Goal: Information Seeking & Learning: Learn about a topic

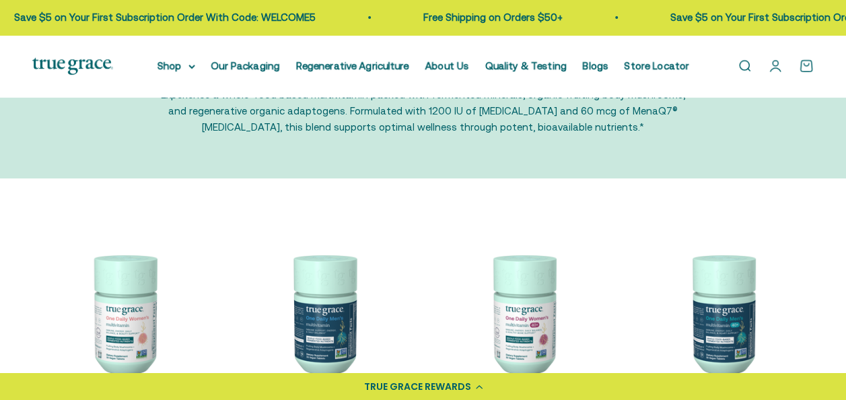
scroll to position [135, 0]
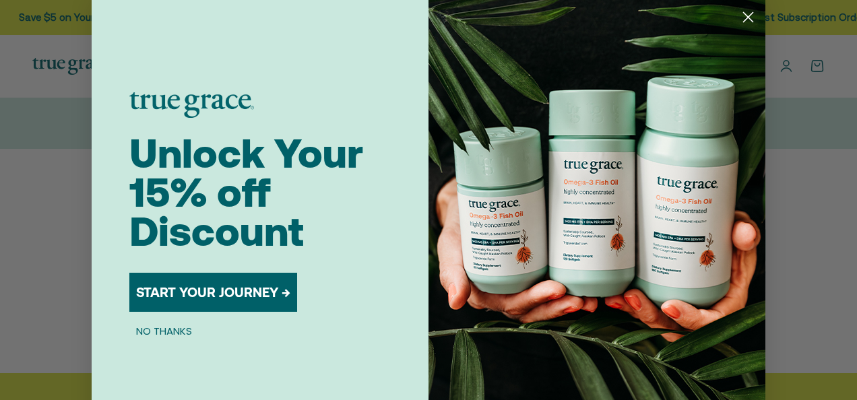
click at [744, 22] on circle "Close dialog" at bounding box center [748, 17] width 22 height 22
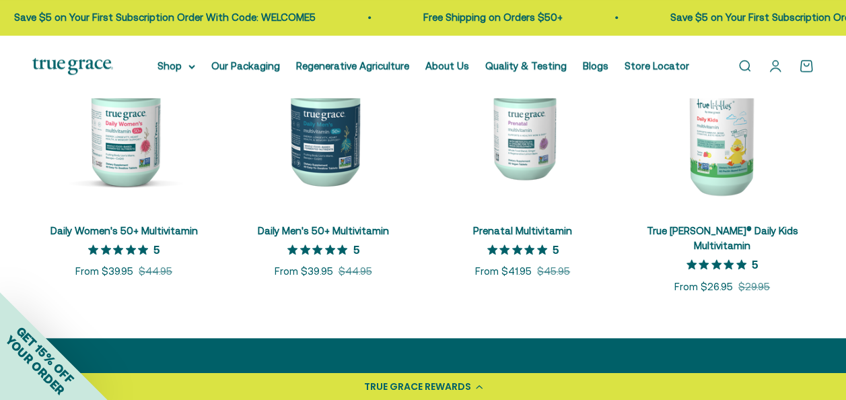
scroll to position [606, 0]
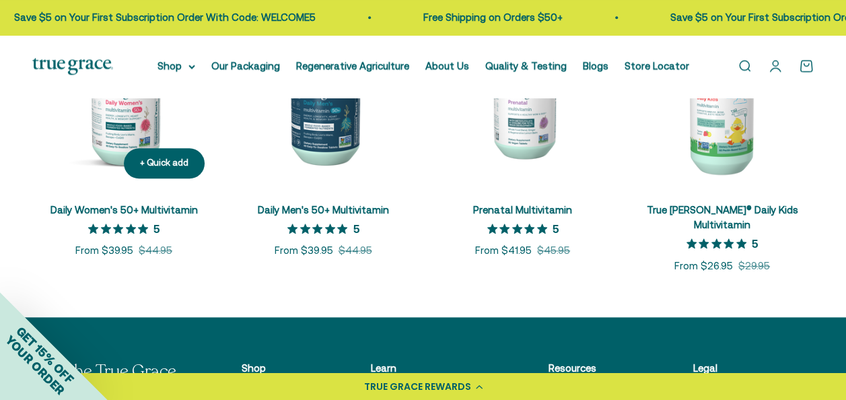
click at [114, 129] on img at bounding box center [123, 96] width 183 height 183
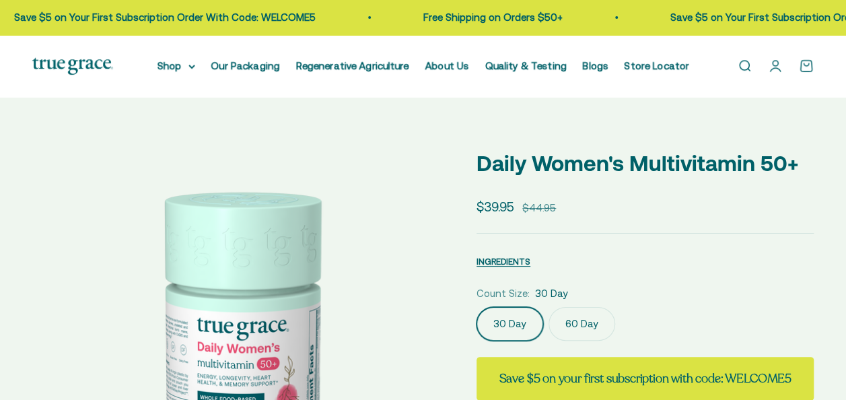
scroll to position [46, 0]
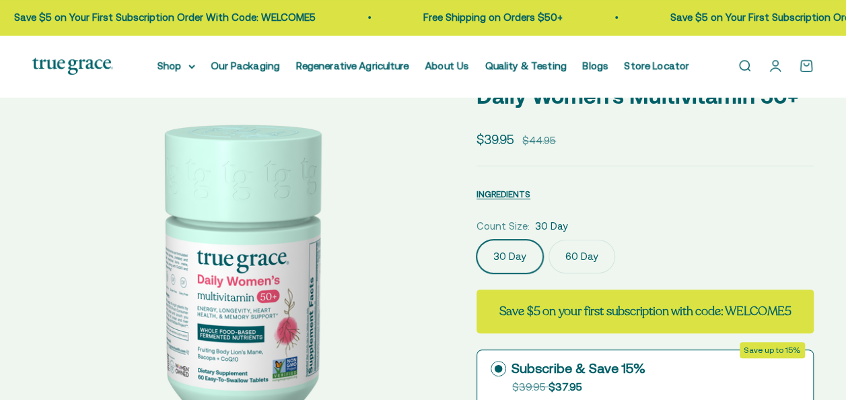
select select "3"
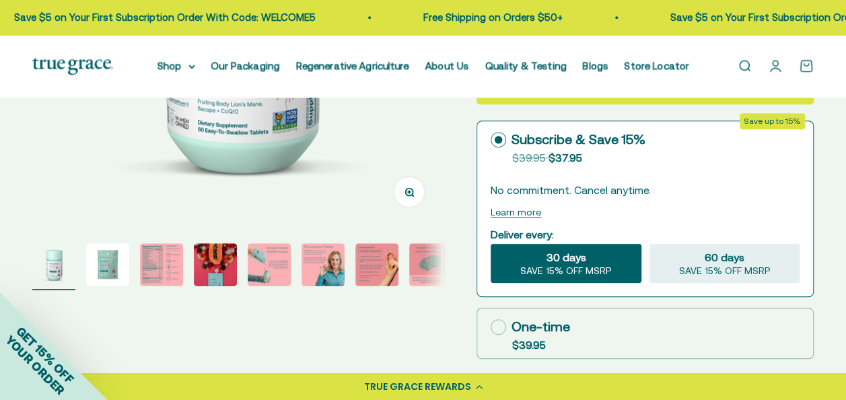
scroll to position [337, 0]
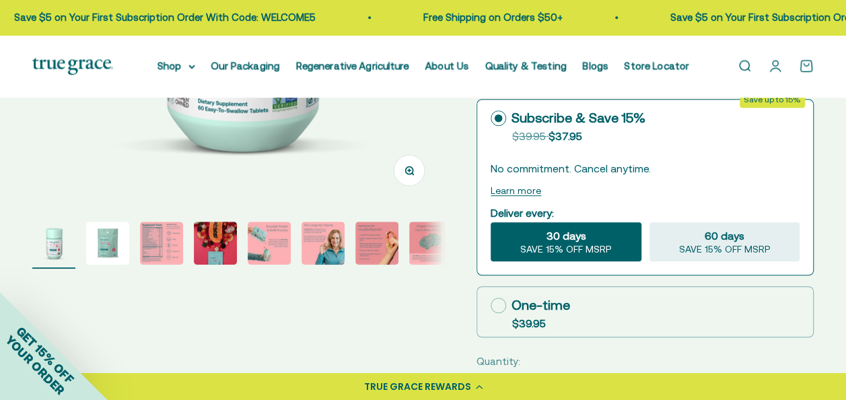
click at [159, 232] on img "Go to item 3" at bounding box center [161, 243] width 43 height 43
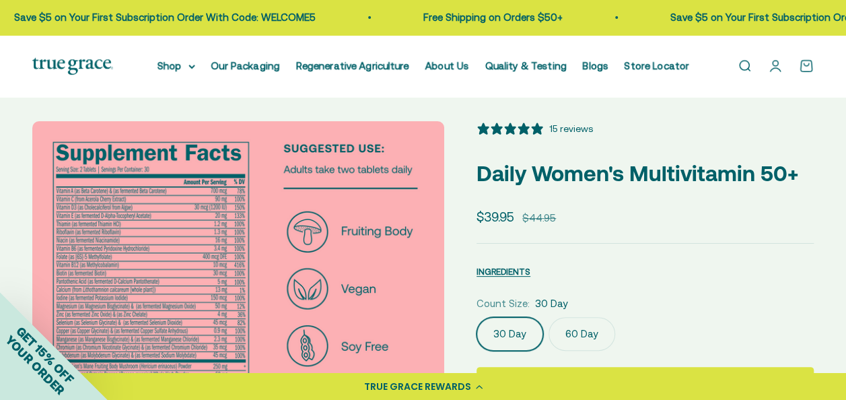
scroll to position [0, 0]
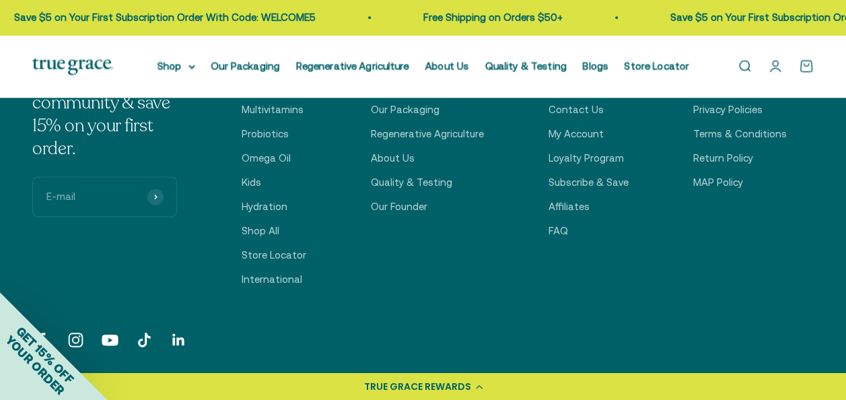
scroll to position [830, 0]
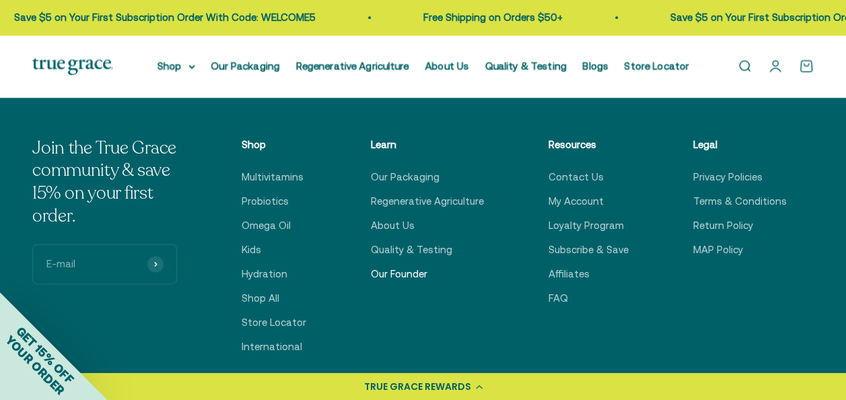
click at [420, 266] on link "Our Founder" at bounding box center [399, 274] width 57 height 16
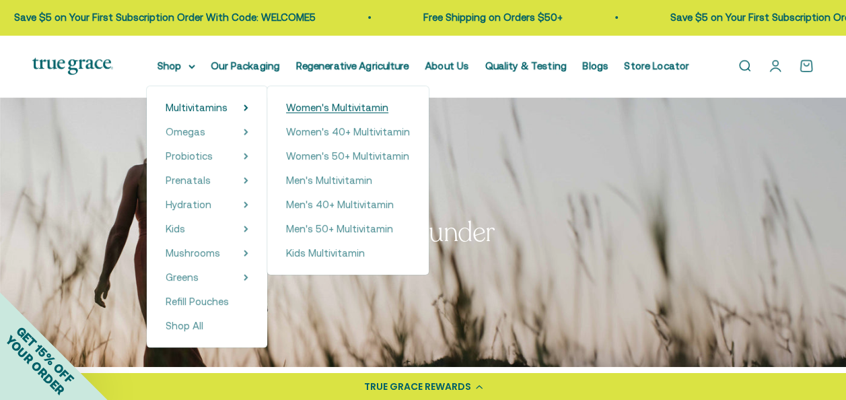
click at [316, 106] on span "Women's Multivitamin" at bounding box center [337, 107] width 102 height 11
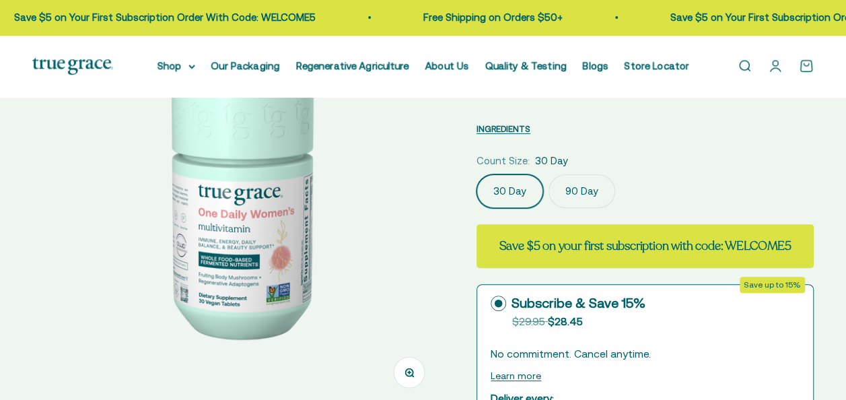
select select "3"
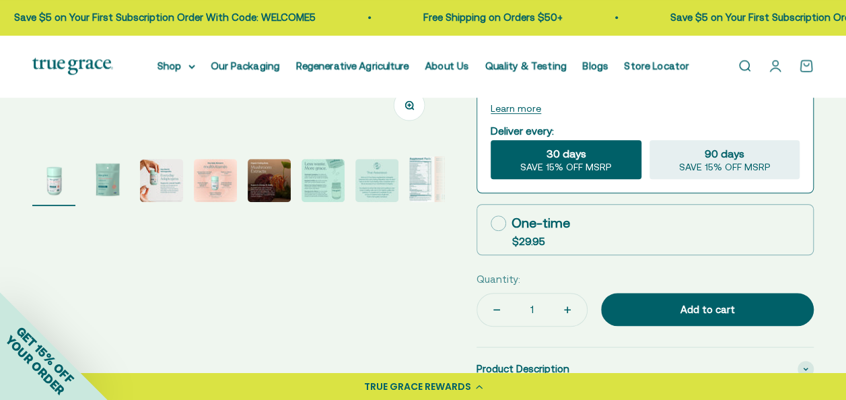
scroll to position [404, 0]
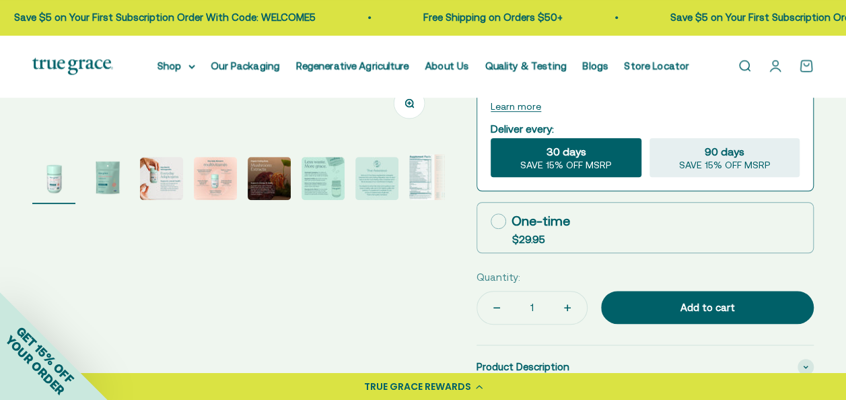
click at [110, 179] on img "Go to item 2" at bounding box center [107, 178] width 43 height 43
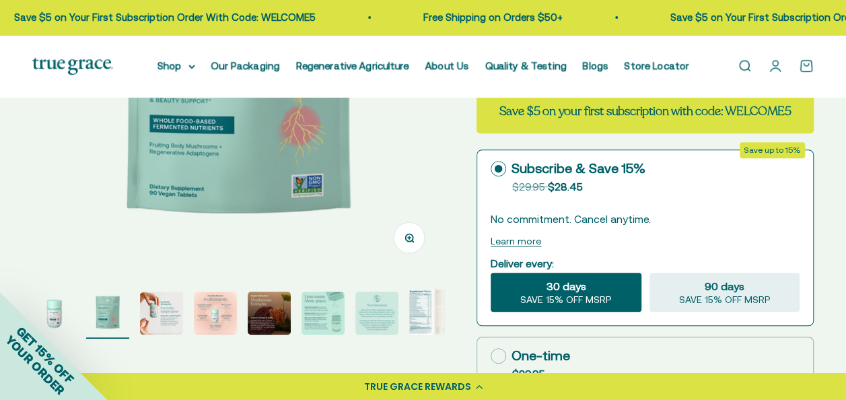
scroll to position [337, 0]
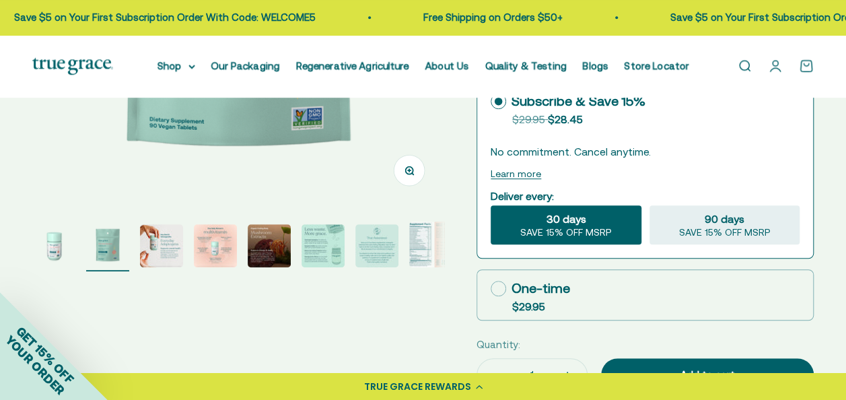
click at [308, 250] on img "Go to item 6" at bounding box center [323, 245] width 43 height 43
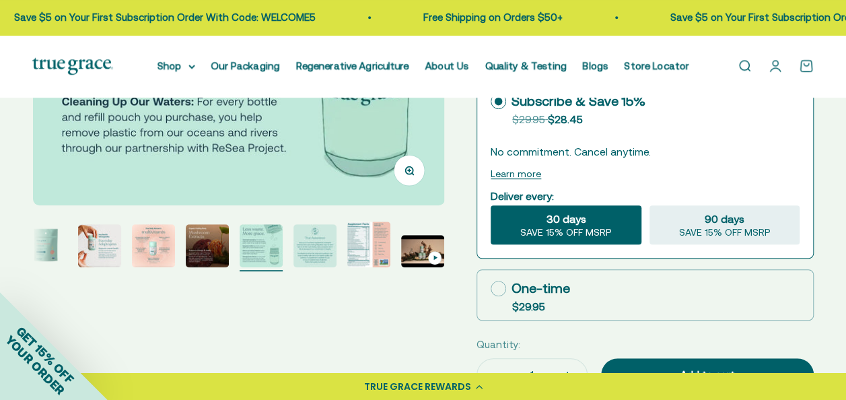
click at [257, 245] on img "Go to item 6" at bounding box center [261, 245] width 43 height 43
click at [106, 246] on img "Go to item 3" at bounding box center [99, 245] width 43 height 43
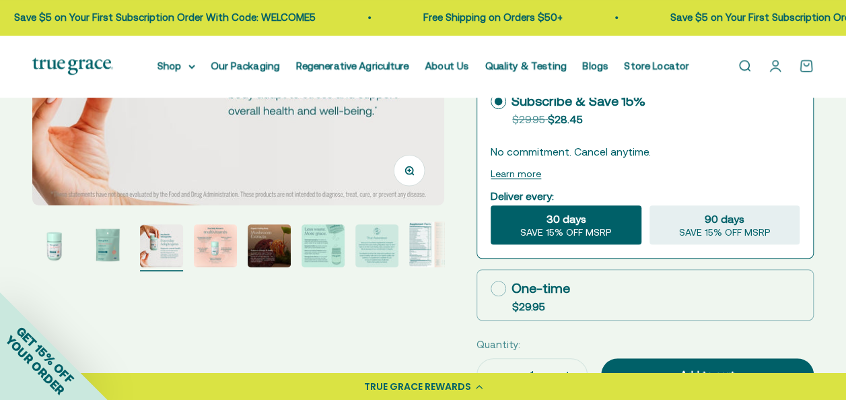
click at [422, 241] on img "Go to item 8" at bounding box center [430, 245] width 43 height 46
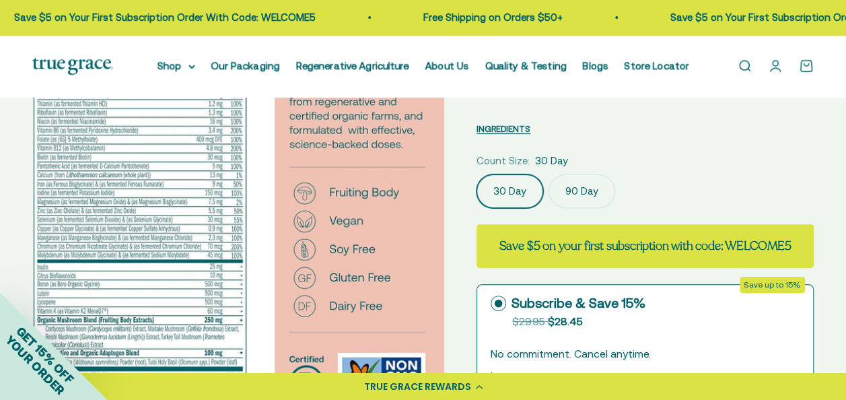
scroll to position [0, 0]
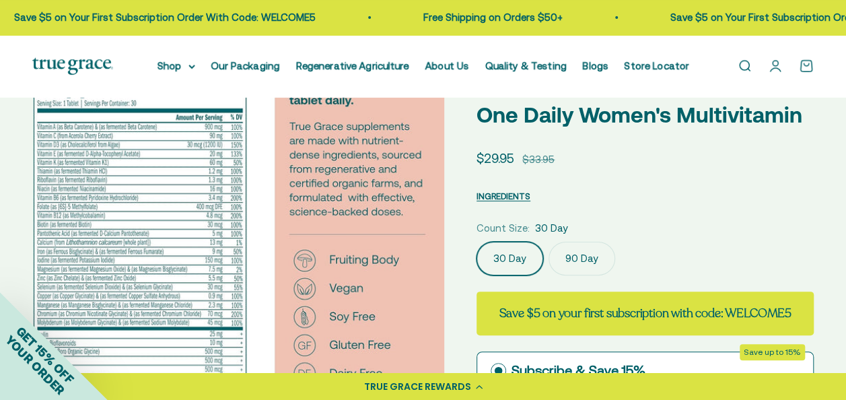
click at [407, 217] on img at bounding box center [239, 282] width 412 height 438
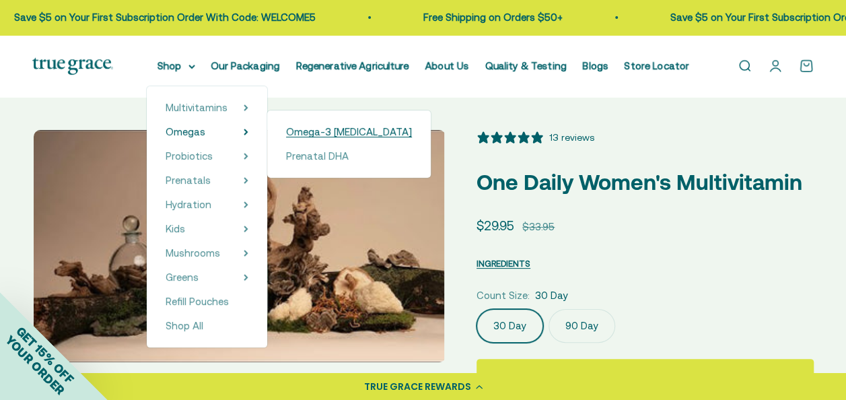
click at [329, 132] on span "Omega-3 [MEDICAL_DATA]" at bounding box center [349, 131] width 126 height 11
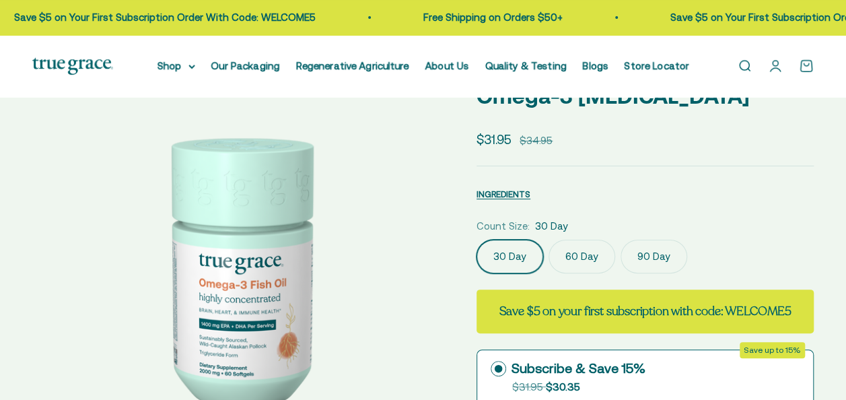
select select "3"
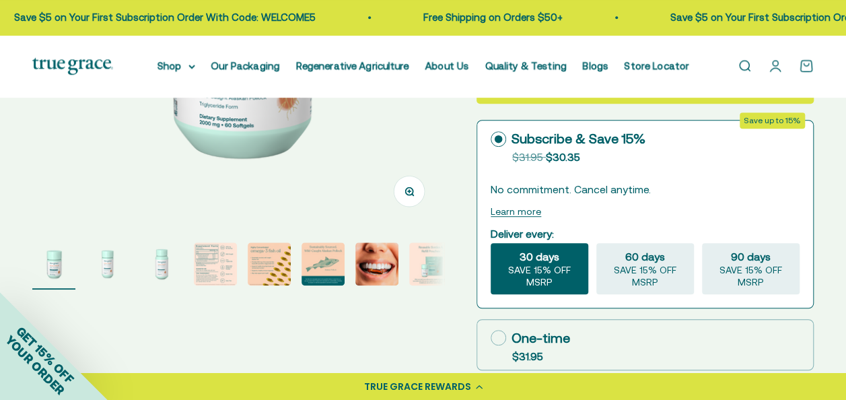
scroll to position [404, 0]
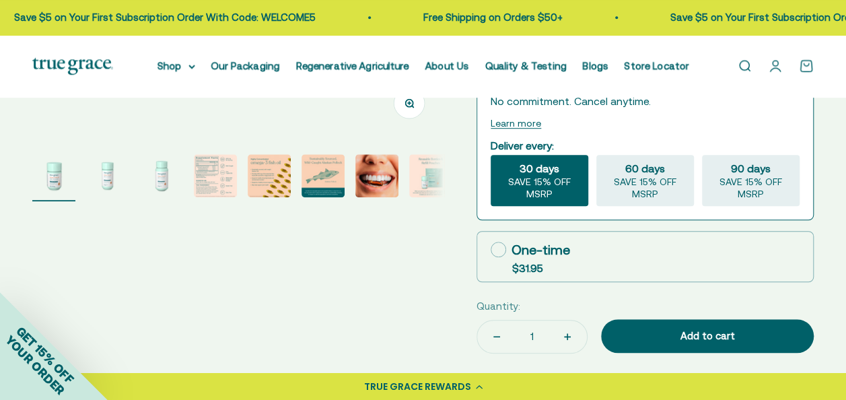
click at [210, 182] on img "Go to item 4" at bounding box center [215, 175] width 43 height 43
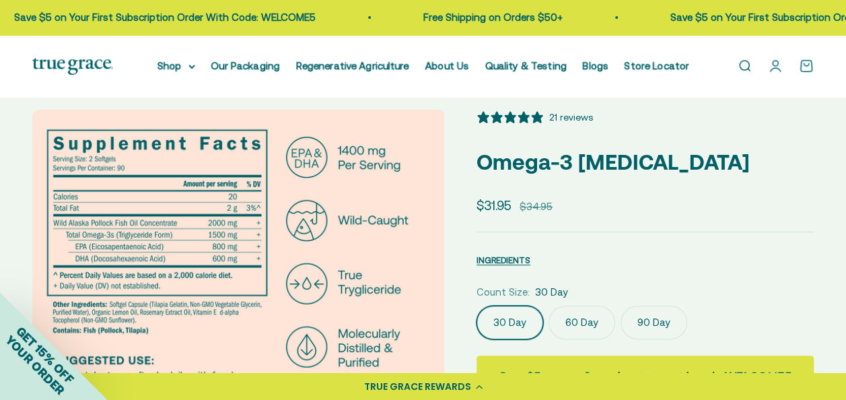
scroll to position [0, 0]
